Goal: Task Accomplishment & Management: Use online tool/utility

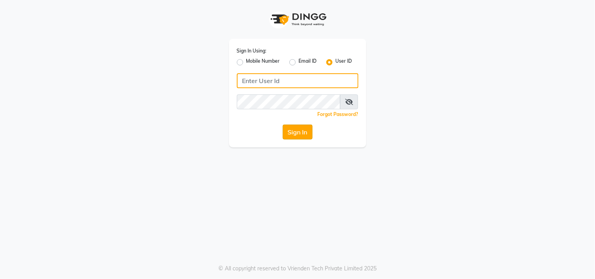
type input "sundarika"
click at [302, 136] on button "Sign In" at bounding box center [298, 132] width 30 height 15
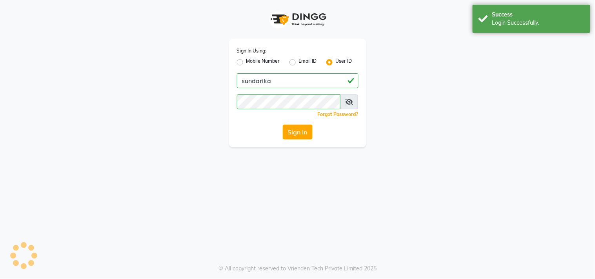
select select "service"
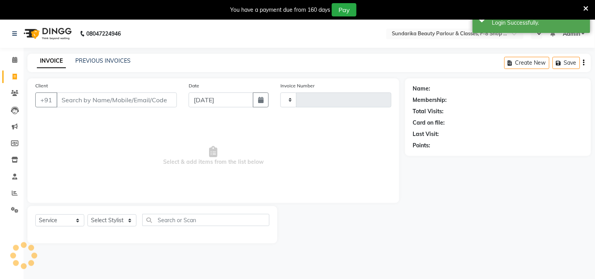
type input "1981"
select select "en"
select select "5341"
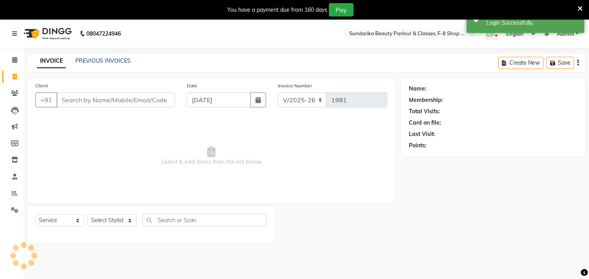
click at [102, 91] on div "Client +91" at bounding box center [104, 98] width 151 height 32
click at [104, 100] on input "Client" at bounding box center [115, 100] width 118 height 15
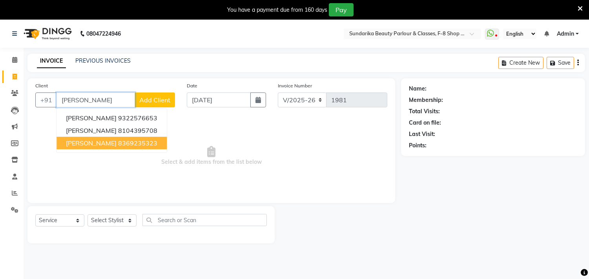
click at [122, 142] on ngb-highlight "8369235323" at bounding box center [137, 143] width 39 height 8
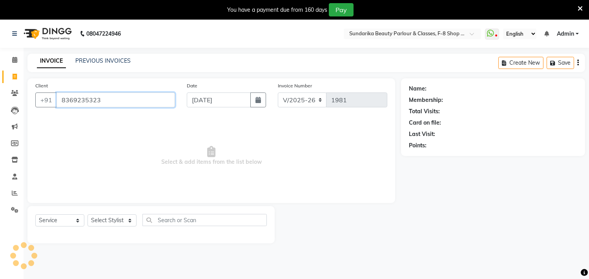
type input "8369235323"
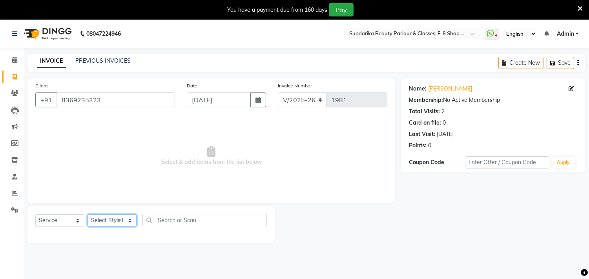
click at [105, 218] on select "Select Stylist Gita mala [PERSON_NAME] Mam" at bounding box center [111, 221] width 49 height 12
select select "35110"
click at [87, 215] on select "Select Stylist Gita mala [PERSON_NAME] Mam" at bounding box center [111, 221] width 49 height 12
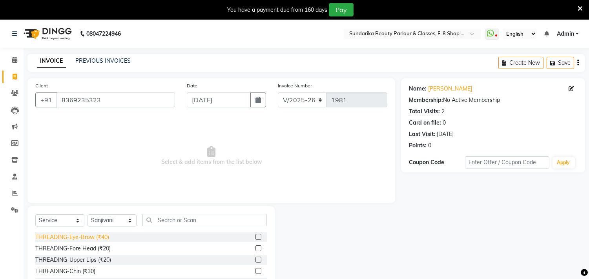
click at [73, 234] on div "THREADING-Eye-Brow (₹40)" at bounding box center [72, 237] width 74 height 8
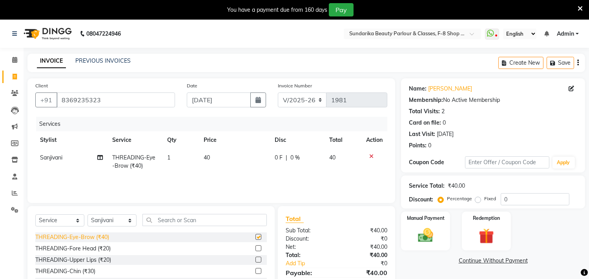
checkbox input "false"
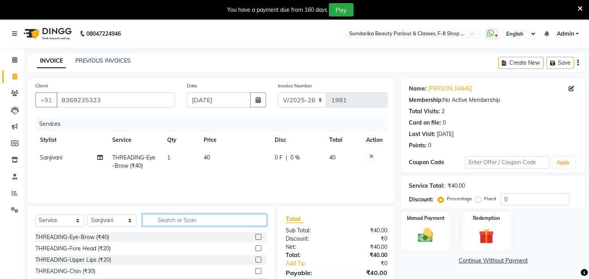
click at [166, 221] on input "text" at bounding box center [204, 220] width 124 height 12
type input "wax"
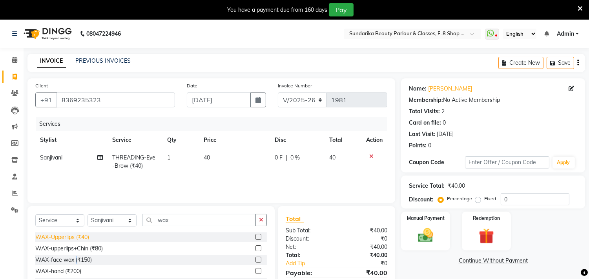
click at [77, 259] on div "WAX-face wax (₹150)" at bounding box center [63, 260] width 56 height 8
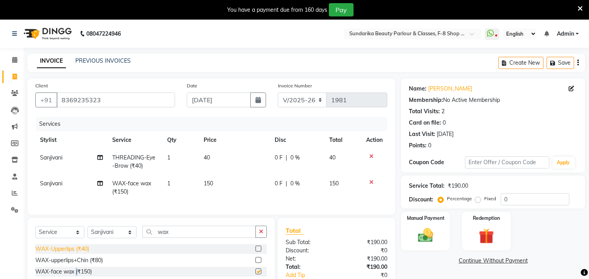
checkbox input "false"
click at [424, 238] on img at bounding box center [426, 236] width 26 height 18
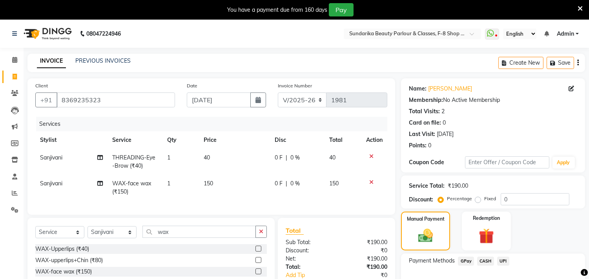
click at [484, 259] on span "CASH" at bounding box center [485, 261] width 17 height 9
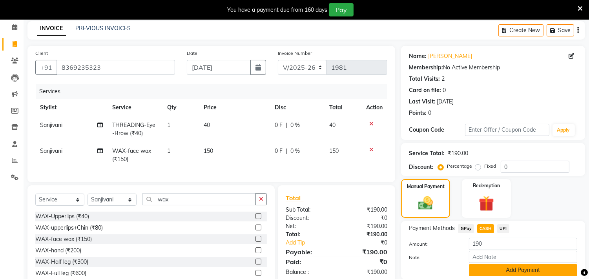
scroll to position [73, 0]
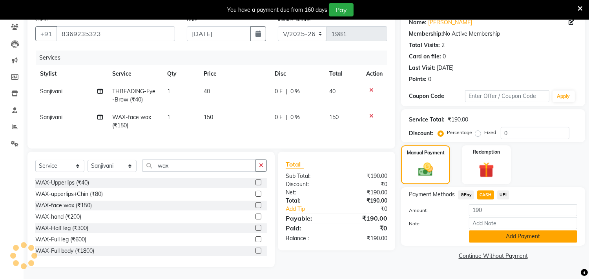
click at [518, 231] on button "Add Payment" at bounding box center [523, 237] width 108 height 12
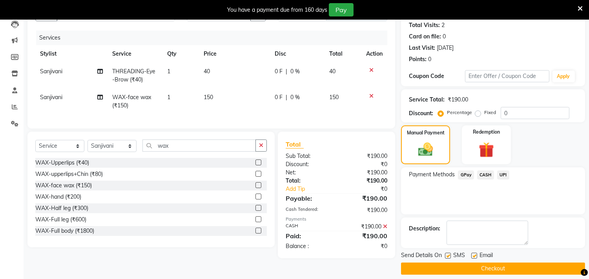
scroll to position [93, 0]
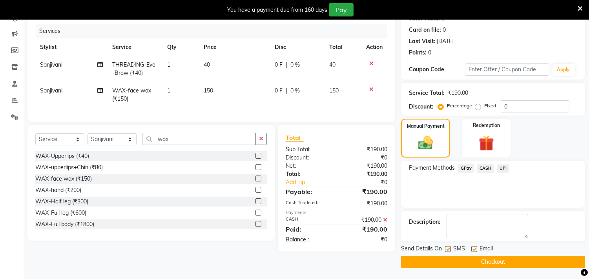
click at [497, 261] on button "Checkout" at bounding box center [493, 262] width 184 height 12
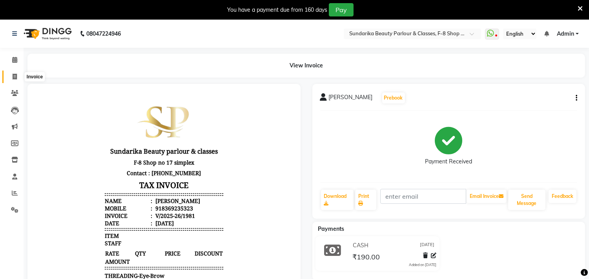
click at [13, 75] on icon at bounding box center [15, 77] width 4 height 6
select select "service"
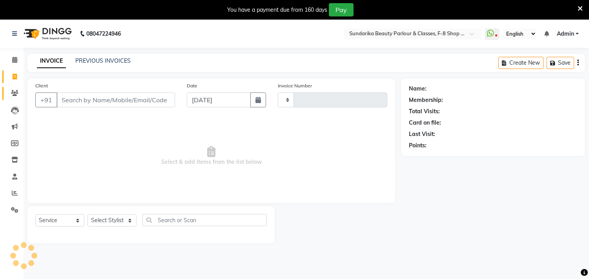
scroll to position [20, 0]
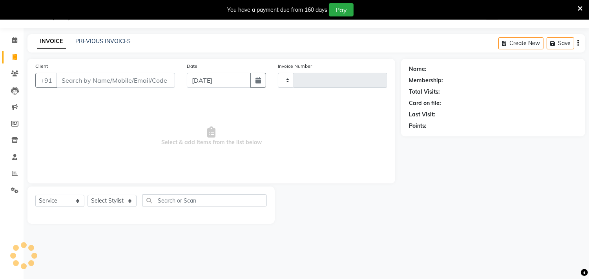
type input "1982"
select select "5341"
click at [73, 73] on input "Client" at bounding box center [115, 80] width 118 height 15
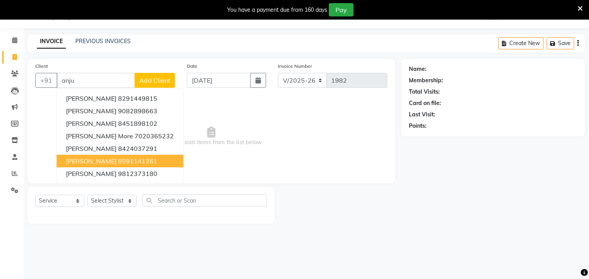
click at [104, 161] on span "[PERSON_NAME]" at bounding box center [91, 161] width 51 height 8
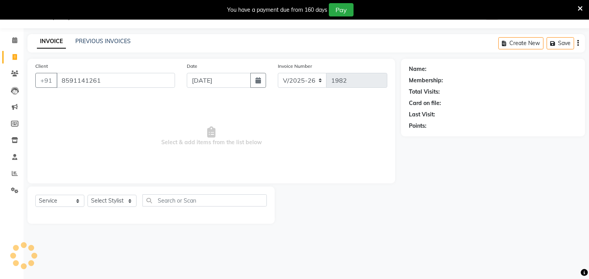
type input "8591141261"
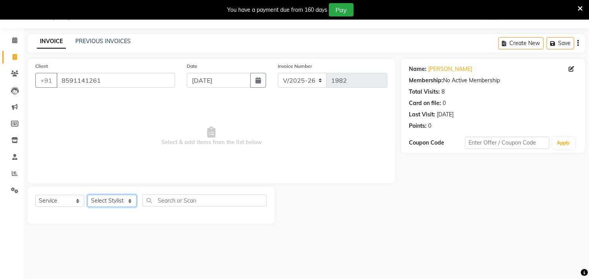
click at [115, 201] on select "Select Stylist Gita mala [PERSON_NAME] Mam" at bounding box center [111, 201] width 49 height 12
select select "35109"
click at [87, 195] on select "Select Stylist Gita mala [PERSON_NAME] Mam" at bounding box center [111, 201] width 49 height 12
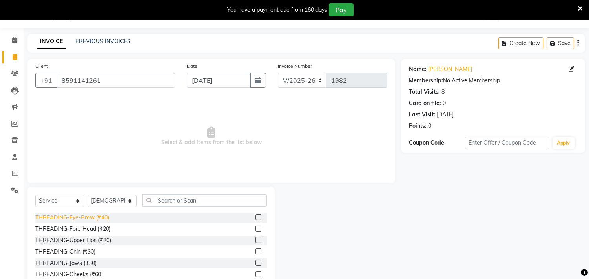
click at [104, 214] on div "THREADING-Eye-Brow (₹40)" at bounding box center [72, 218] width 74 height 8
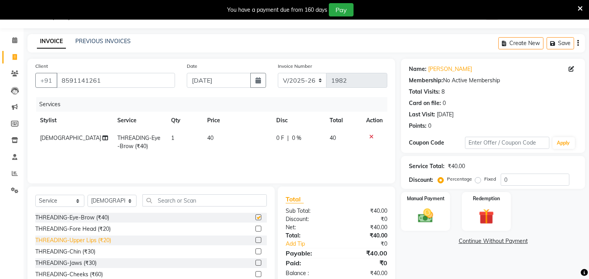
checkbox input "false"
click at [100, 228] on div "THREADING-Fore Head (₹20)" at bounding box center [72, 229] width 75 height 8
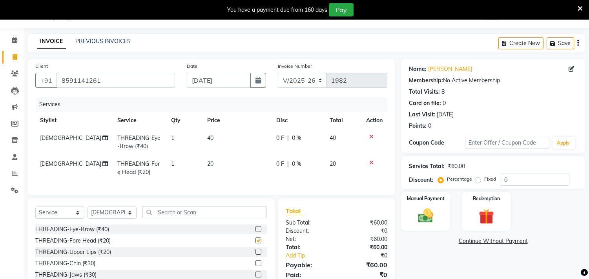
checkbox input "false"
click at [423, 217] on img at bounding box center [426, 216] width 26 height 18
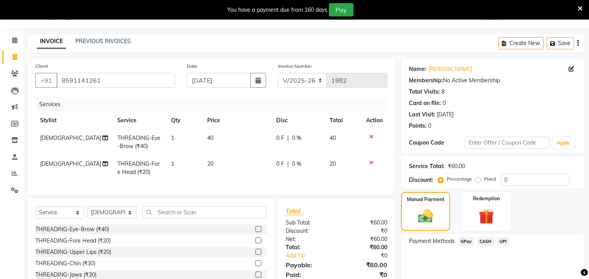
click at [485, 240] on span "CASH" at bounding box center [485, 241] width 17 height 9
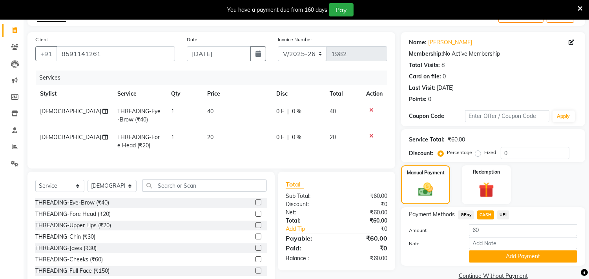
scroll to position [73, 0]
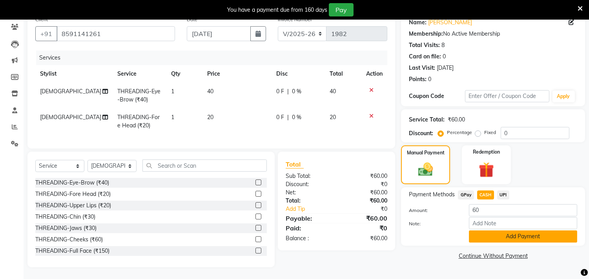
click at [513, 231] on button "Add Payment" at bounding box center [523, 237] width 108 height 12
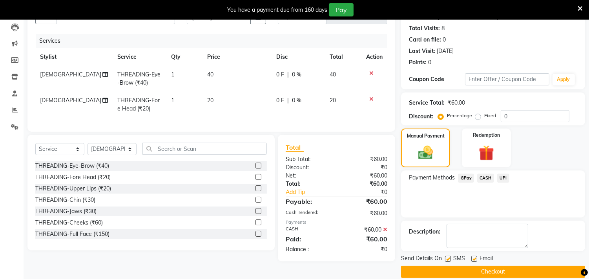
scroll to position [93, 0]
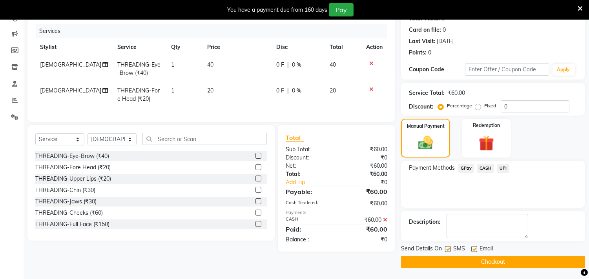
click at [492, 257] on button "Checkout" at bounding box center [493, 262] width 184 height 12
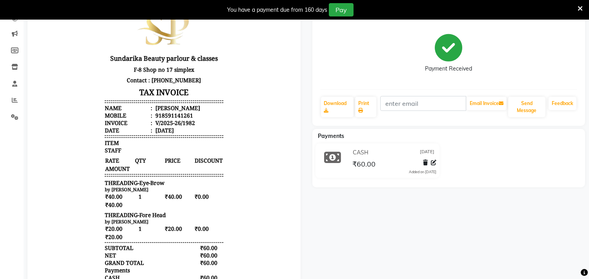
click at [128, 14] on div "You have a payment due from 160 days Pay" at bounding box center [290, 9] width 574 height 13
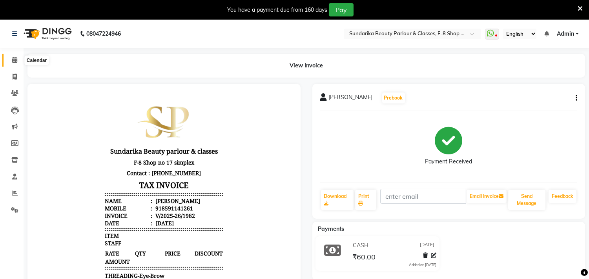
click at [14, 62] on icon at bounding box center [14, 60] width 5 height 6
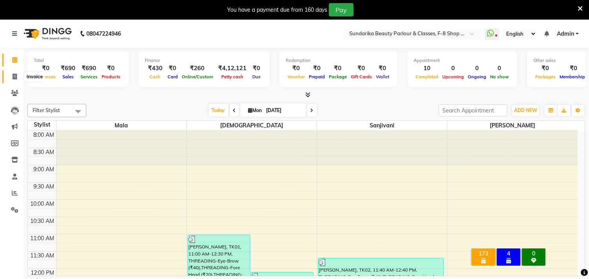
click at [17, 79] on span at bounding box center [15, 77] width 14 height 9
select select "service"
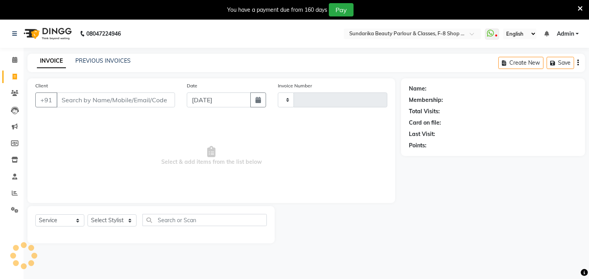
scroll to position [20, 0]
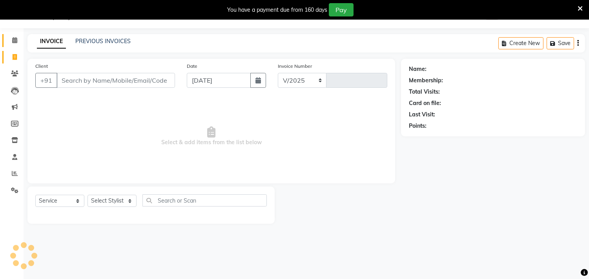
select select "5341"
type input "1983"
click at [12, 38] on span at bounding box center [15, 40] width 14 height 9
click at [12, 38] on icon at bounding box center [14, 40] width 5 height 6
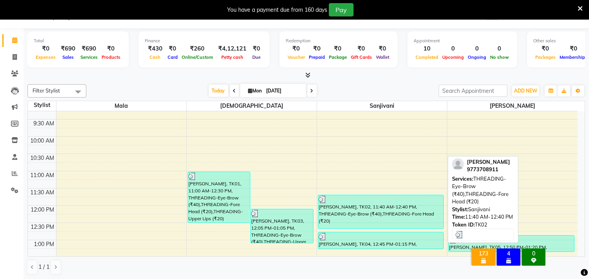
scroll to position [87, 0]
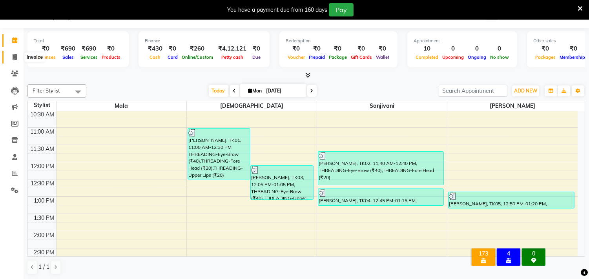
click at [11, 60] on span at bounding box center [15, 57] width 14 height 9
select select "service"
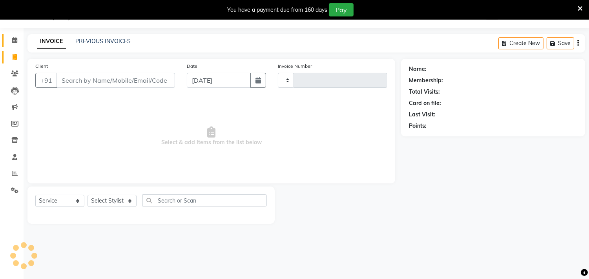
type input "1983"
select select "5341"
click at [117, 201] on select "Select Stylist Gita mala [PERSON_NAME] Mam" at bounding box center [111, 201] width 49 height 12
select select "35109"
click at [87, 195] on select "Select Stylist Gita mala [PERSON_NAME] Mam" at bounding box center [111, 201] width 49 height 12
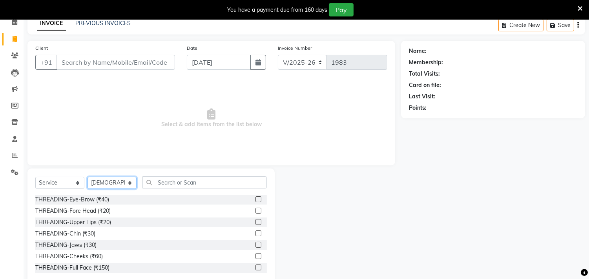
scroll to position [54, 0]
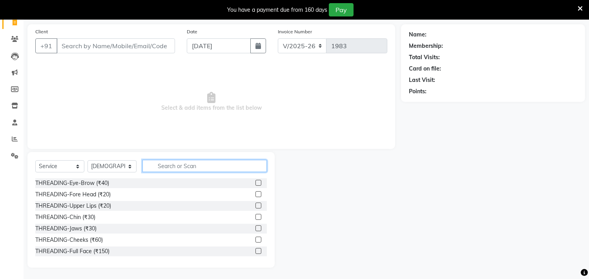
click at [182, 169] on input "text" at bounding box center [204, 166] width 124 height 12
type input "wax"
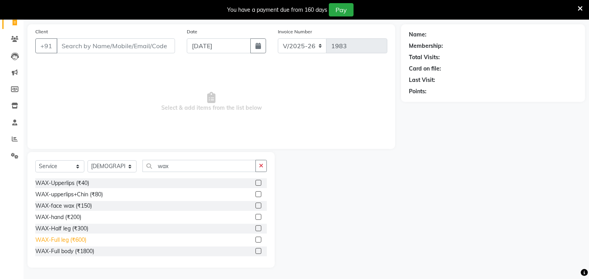
click at [77, 241] on div "WAX-Full leg (₹600)" at bounding box center [60, 240] width 51 height 8
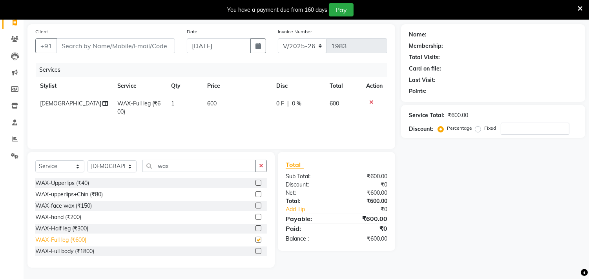
checkbox input "false"
click at [182, 167] on input "wax" at bounding box center [198, 166] width 113 height 12
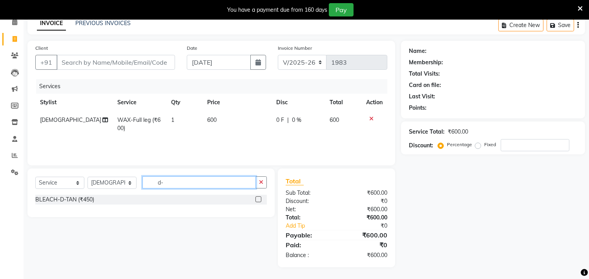
scroll to position [38, 0]
type input "d-t"
click at [87, 199] on div "BLEACH-D-TAN (₹450)" at bounding box center [64, 200] width 59 height 8
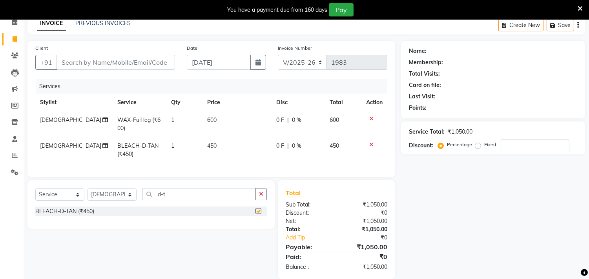
checkbox input "false"
click at [262, 197] on icon "button" at bounding box center [261, 193] width 4 height 5
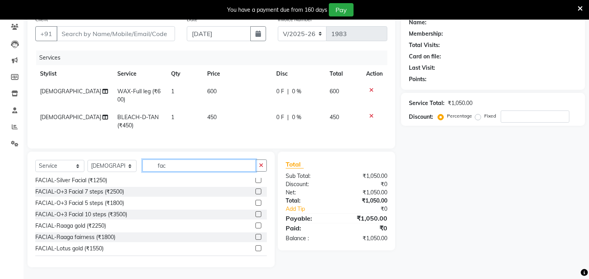
scroll to position [403, 0]
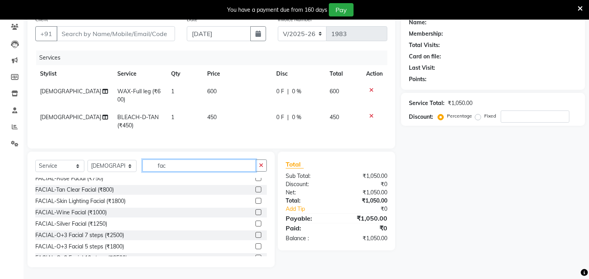
type input "fac"
click at [371, 113] on icon at bounding box center [371, 115] width 4 height 5
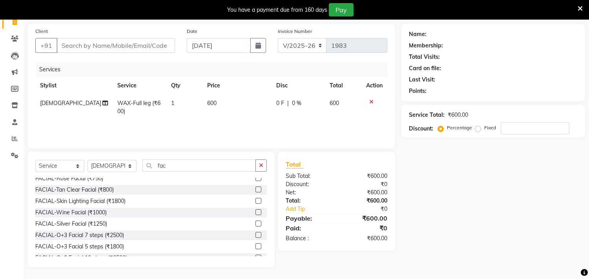
scroll to position [54, 0]
click at [368, 102] on div at bounding box center [374, 102] width 16 height 5
click at [372, 101] on icon at bounding box center [371, 102] width 4 height 5
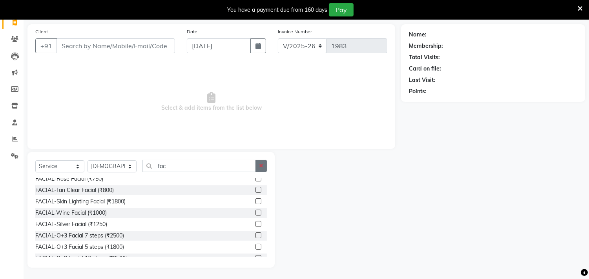
click at [263, 168] on icon "button" at bounding box center [261, 165] width 4 height 5
click at [256, 168] on input "text" at bounding box center [198, 166] width 113 height 12
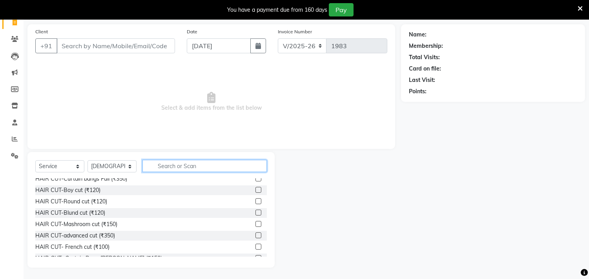
click at [242, 167] on input "text" at bounding box center [204, 166] width 124 height 12
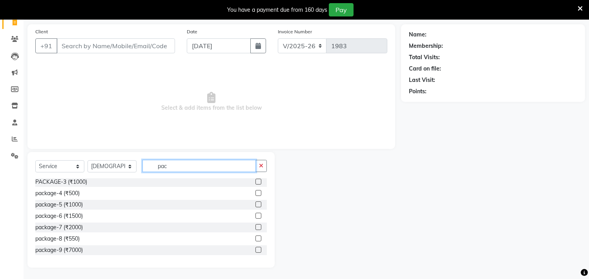
scroll to position [46, 0]
type input "pack"
click at [80, 226] on div "package-7 (₹2000)" at bounding box center [58, 228] width 47 height 8
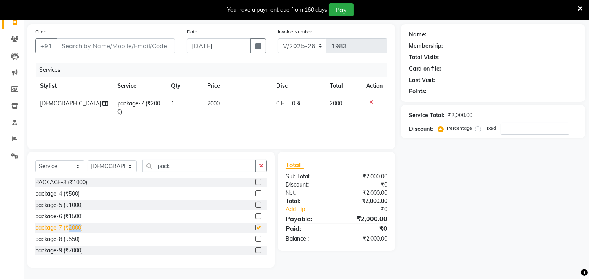
click at [80, 226] on div "package-7 (₹2000)" at bounding box center [58, 228] width 47 height 8
checkbox input "false"
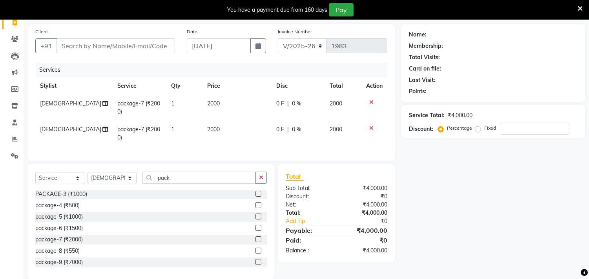
click at [225, 101] on td "2000" at bounding box center [236, 108] width 69 height 26
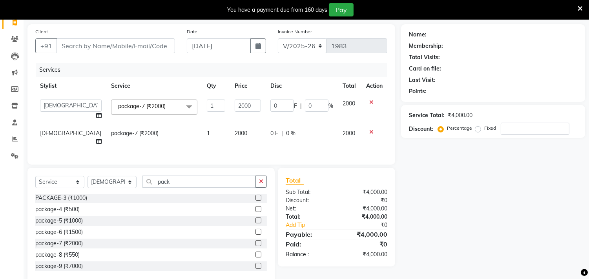
click at [235, 101] on input "2000" at bounding box center [248, 106] width 26 height 12
type input "3800"
click at [372, 129] on icon at bounding box center [371, 131] width 4 height 5
click at [372, 129] on div "Services Stylist Service Qty Price Disc Total Action Gita mala [PERSON_NAME] Ma…" at bounding box center [211, 110] width 352 height 94
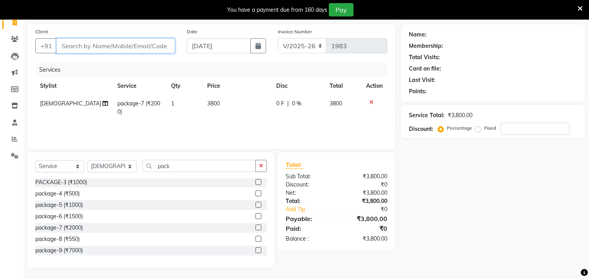
click at [153, 44] on input "Client" at bounding box center [115, 45] width 118 height 15
type input "m"
type input "0"
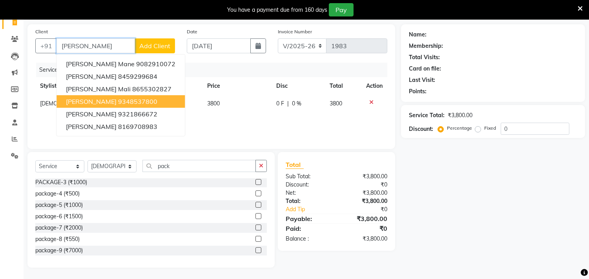
click at [71, 100] on span "[PERSON_NAME]" at bounding box center [91, 102] width 51 height 8
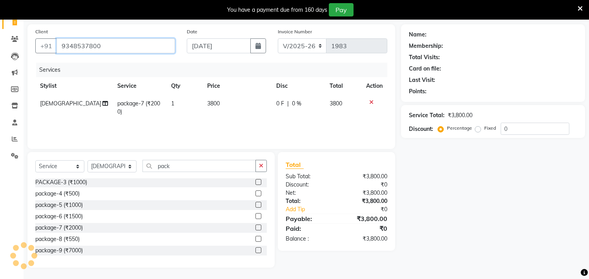
type input "9348537800"
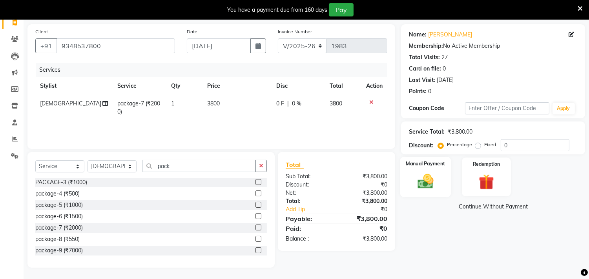
click at [428, 184] on img at bounding box center [426, 182] width 26 height 18
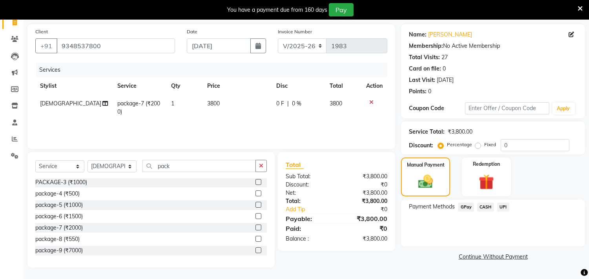
click at [462, 204] on span "GPay" at bounding box center [466, 207] width 16 height 9
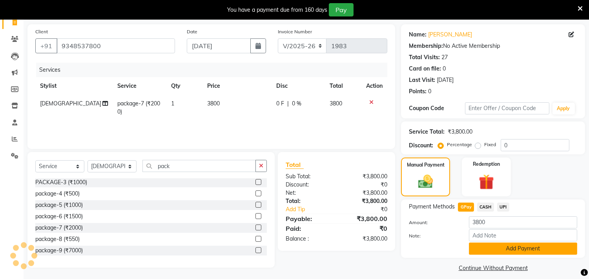
click at [499, 243] on button "Add Payment" at bounding box center [523, 249] width 108 height 12
click at [499, 243] on div "Payment Methods GPay CASH UPI Amount: 3800 Note: Add Payment" at bounding box center [493, 229] width 184 height 58
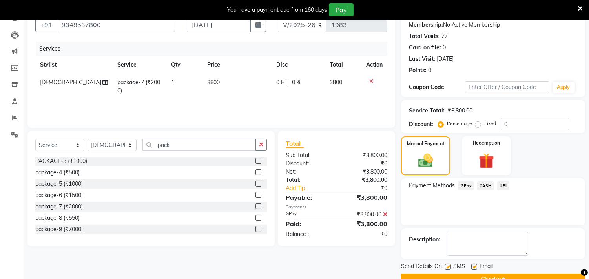
scroll to position [93, 0]
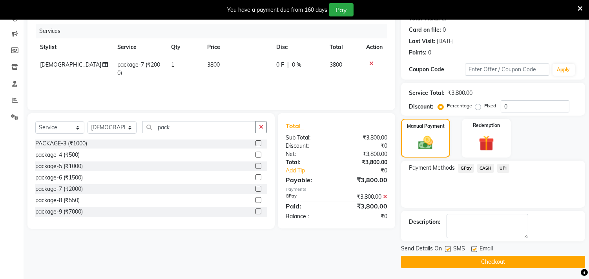
click at [496, 259] on button "Checkout" at bounding box center [493, 262] width 184 height 12
click at [496, 259] on div "Checkout" at bounding box center [493, 262] width 184 height 12
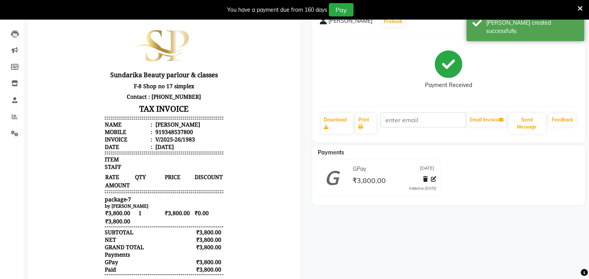
scroll to position [87, 0]
